Goal: Find specific page/section: Find specific page/section

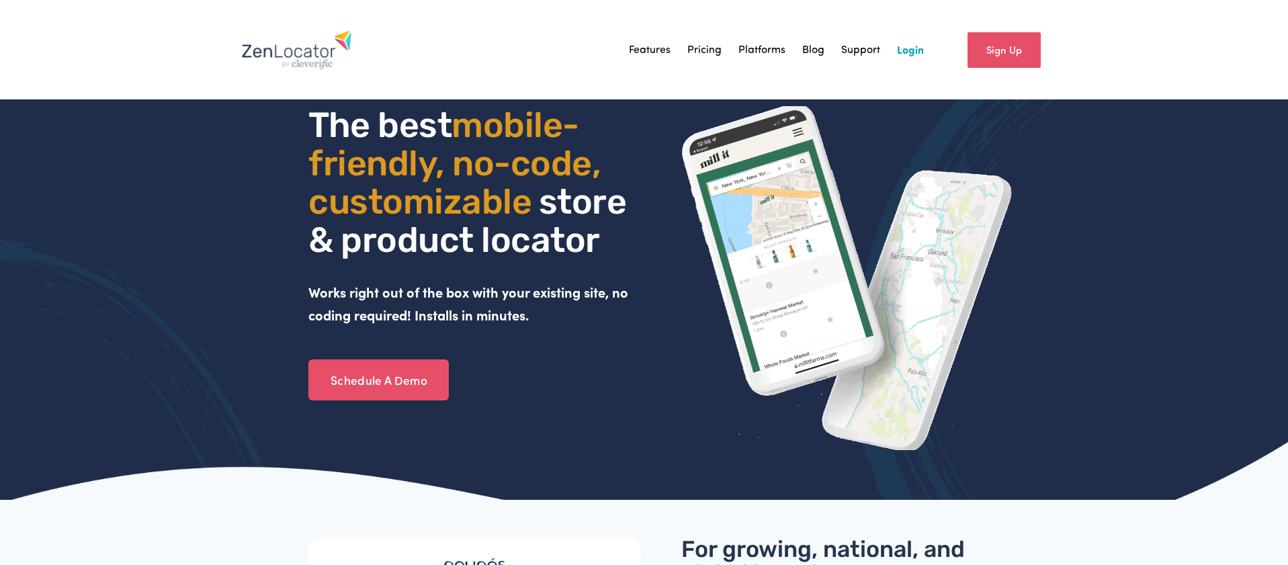
click at [912, 50] on link "Login" at bounding box center [910, 50] width 27 height 20
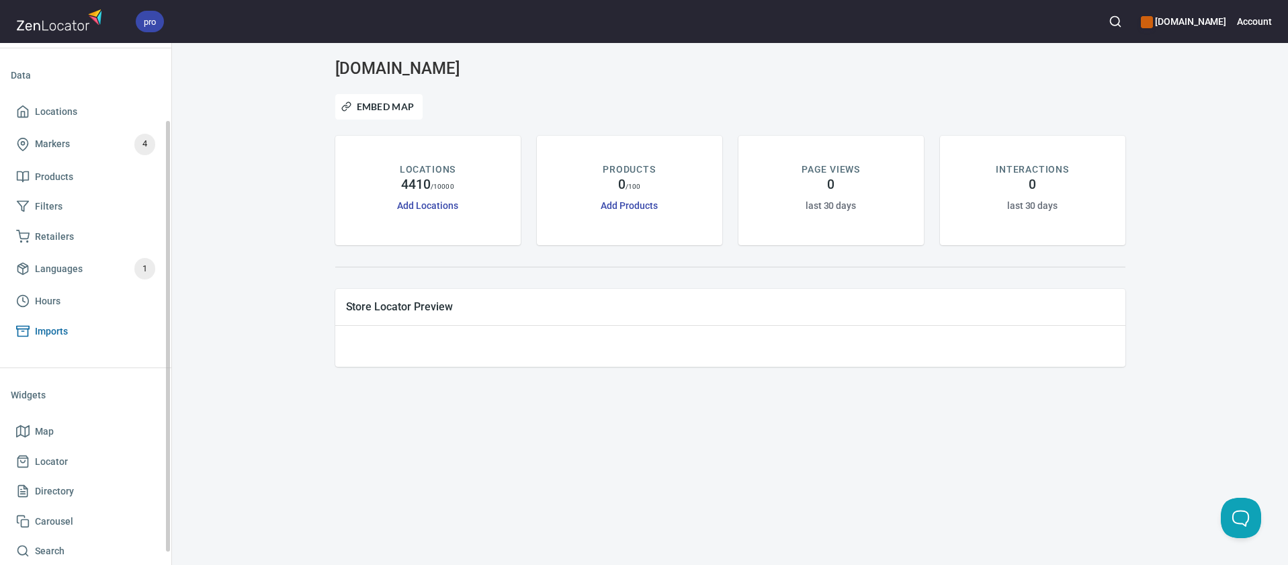
scroll to position [110, 0]
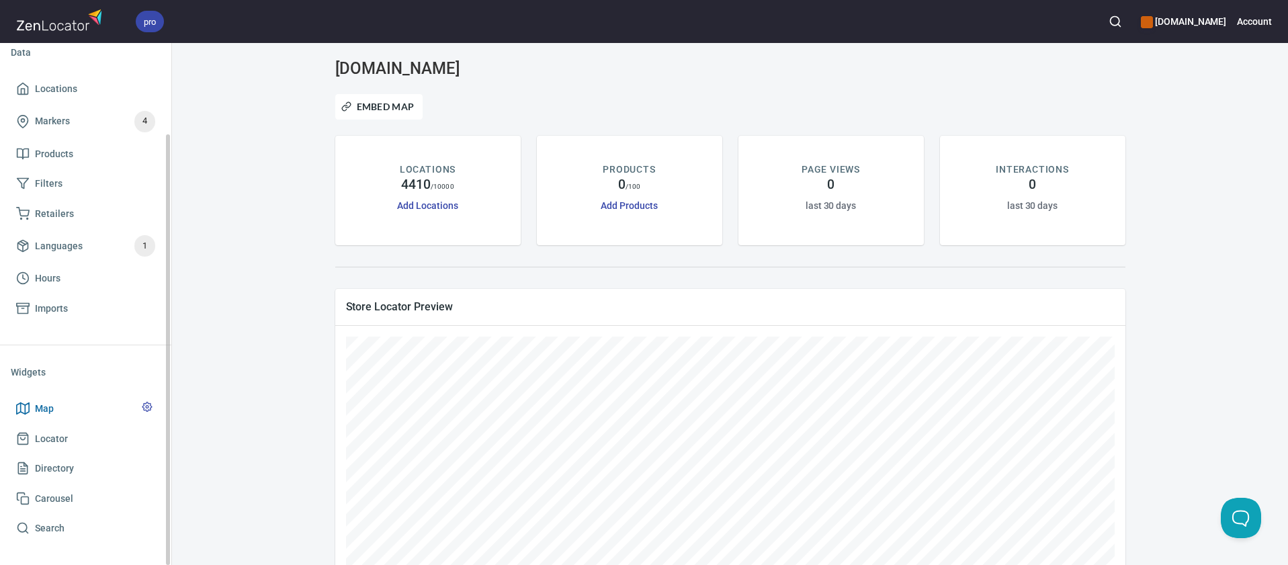
click at [65, 414] on span "Map" at bounding box center [85, 408] width 139 height 17
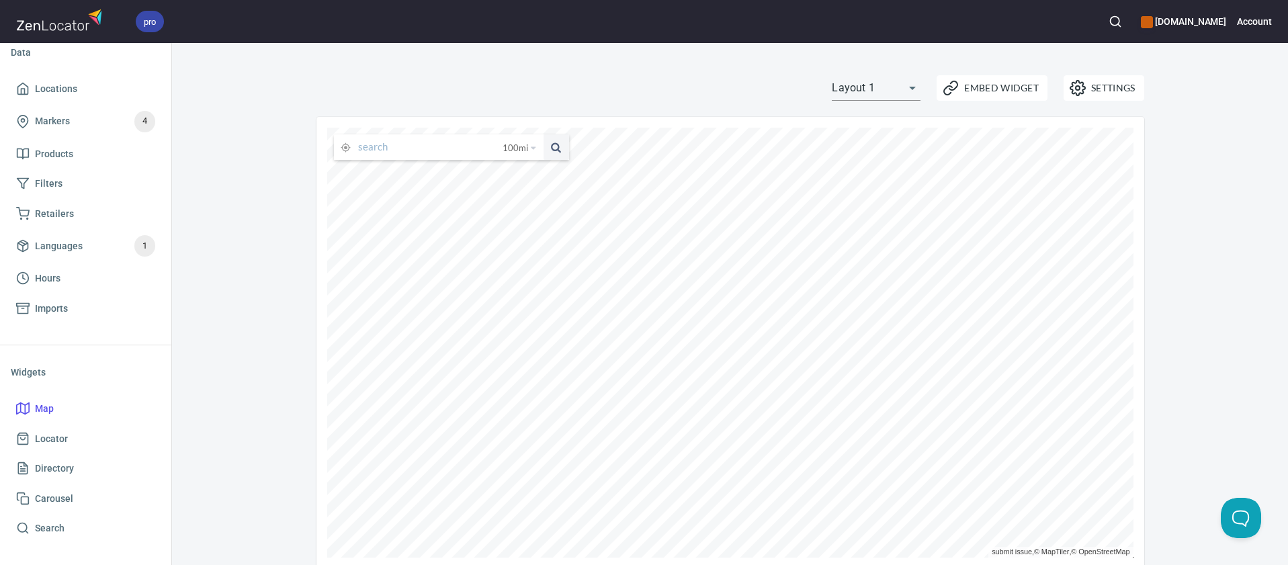
click at [455, 150] on input "text" at bounding box center [430, 147] width 144 height 26
type input "Lexington"
click at [543, 134] on button at bounding box center [556, 147] width 26 height 26
